Goal: Go to known website: Access a specific website the user already knows

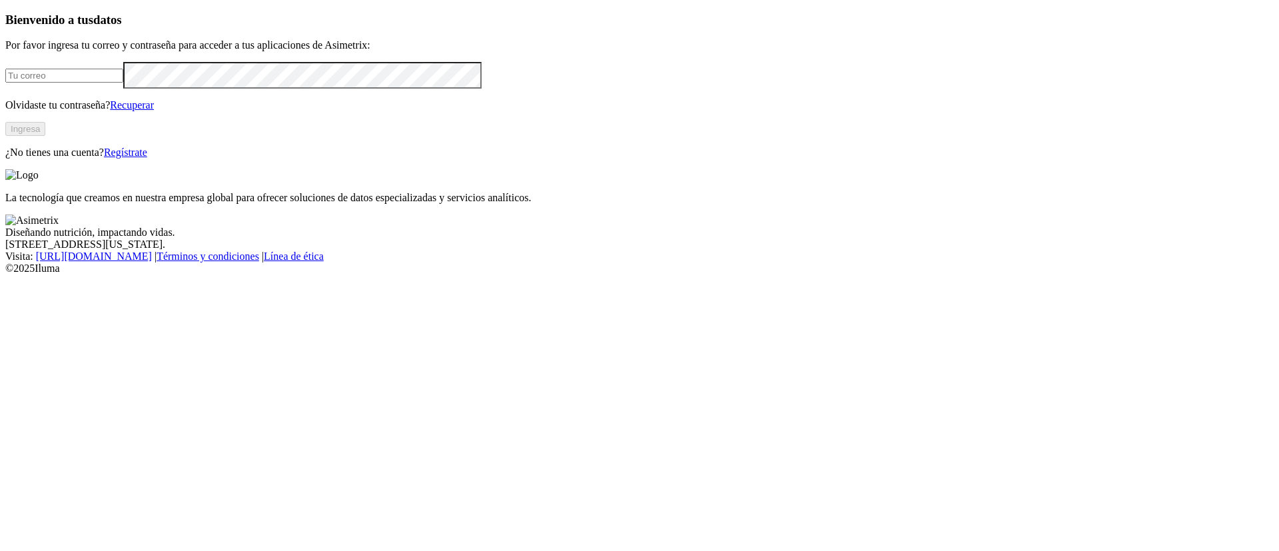
type input "[PERSON_NAME][EMAIL_ADDRESS][DOMAIN_NAME]"
click at [45, 136] on button "Ingresa" at bounding box center [25, 129] width 40 height 14
